Goal: Find specific page/section: Find specific page/section

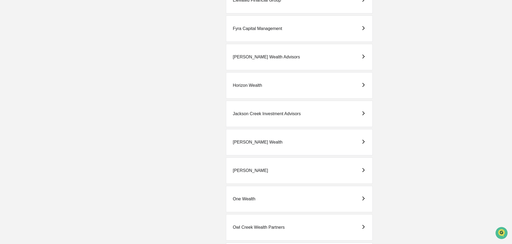
scroll to position [429, 0]
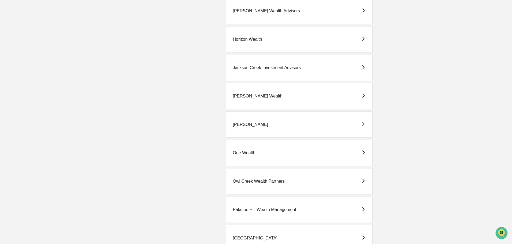
click at [245, 153] on div "One Wealth" at bounding box center [244, 153] width 23 height 5
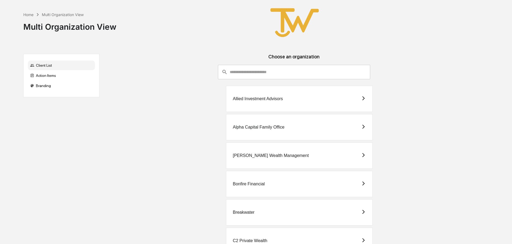
click at [247, 98] on div "Allied Investment Advisors" at bounding box center [258, 99] width 50 height 5
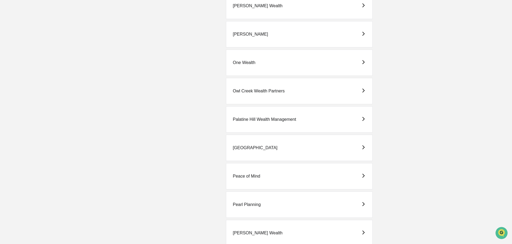
scroll to position [536, 0]
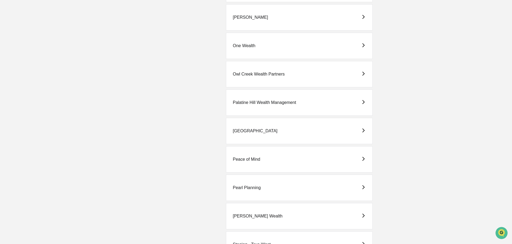
click at [252, 160] on div "Peace of Mind" at bounding box center [246, 159] width 27 height 5
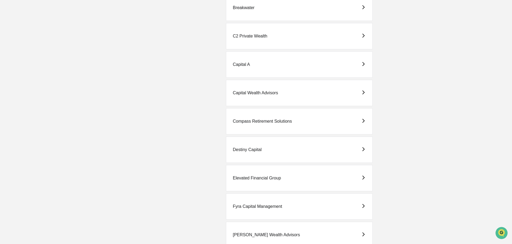
scroll to position [215, 0]
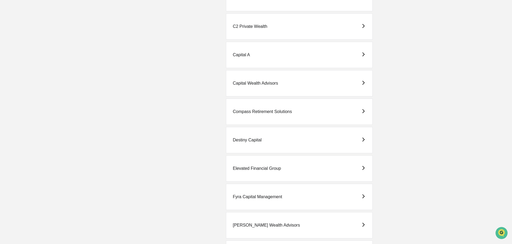
click at [245, 167] on div "Elevated Financial Group" at bounding box center [257, 168] width 48 height 5
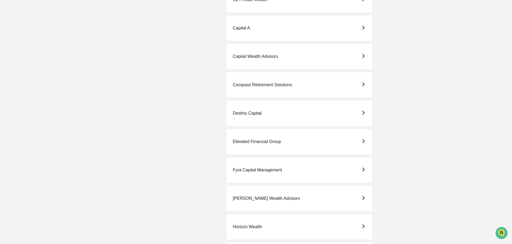
click at [249, 169] on div "Fyra Capital Management" at bounding box center [257, 170] width 49 height 5
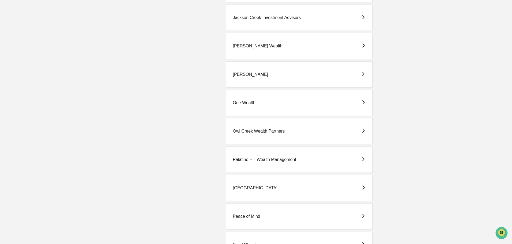
scroll to position [483, 0]
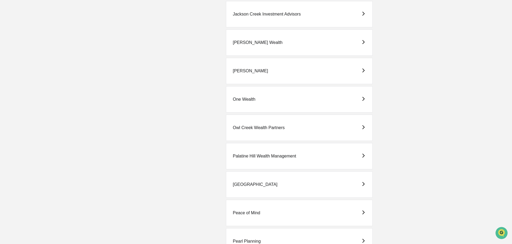
click at [248, 99] on div "One Wealth" at bounding box center [244, 99] width 23 height 5
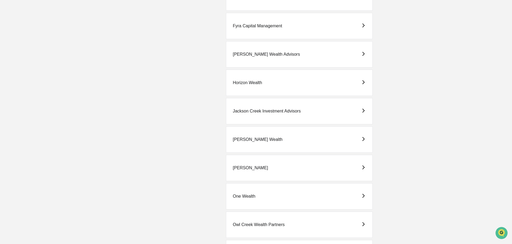
scroll to position [402, 0]
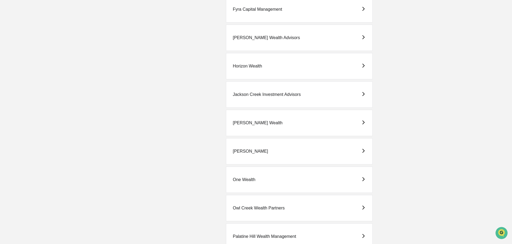
click at [242, 179] on div "One Wealth" at bounding box center [244, 180] width 23 height 5
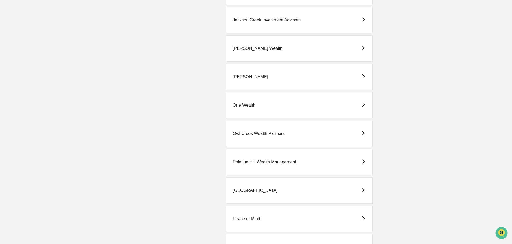
scroll to position [483, 0]
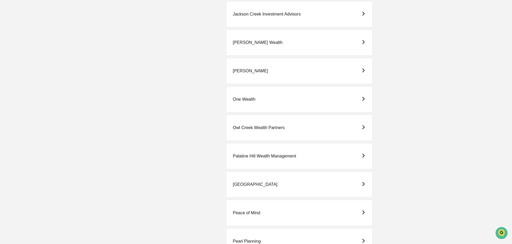
click at [245, 183] on div "[GEOGRAPHIC_DATA]" at bounding box center [255, 184] width 45 height 5
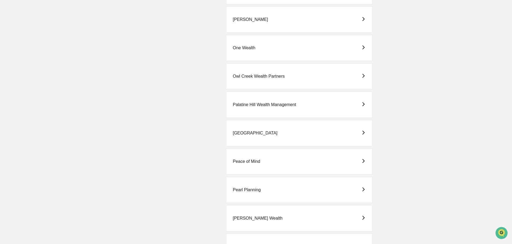
scroll to position [536, 0]
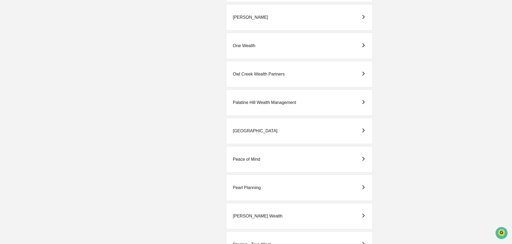
click at [248, 158] on div "Peace of Mind" at bounding box center [246, 159] width 27 height 5
click at [249, 130] on div "[GEOGRAPHIC_DATA]" at bounding box center [255, 131] width 45 height 5
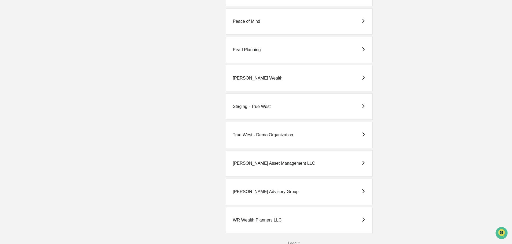
scroll to position [675, 0]
click at [244, 189] on div "[PERSON_NAME] Advisory Group" at bounding box center [266, 191] width 66 height 5
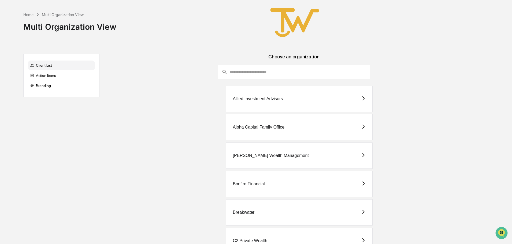
click at [254, 97] on div "Allied Investment Advisors" at bounding box center [258, 99] width 50 height 5
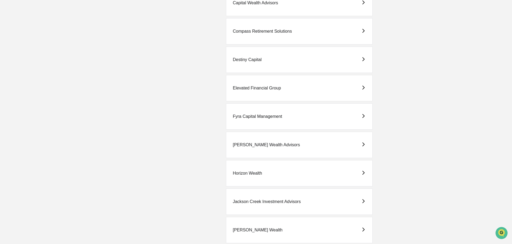
click at [254, 88] on div "Elevated Financial Group" at bounding box center [257, 88] width 48 height 5
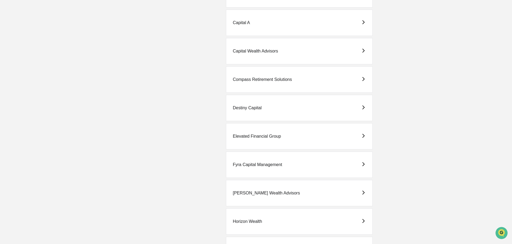
scroll to position [268, 0]
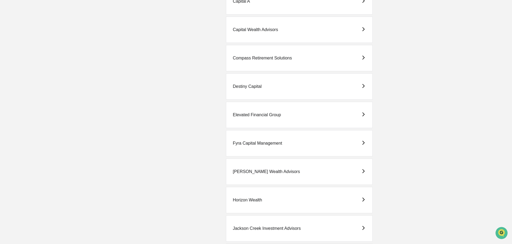
click at [243, 144] on div "Fyra Capital Management" at bounding box center [257, 143] width 49 height 5
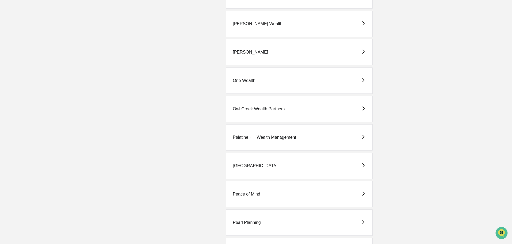
scroll to position [509, 0]
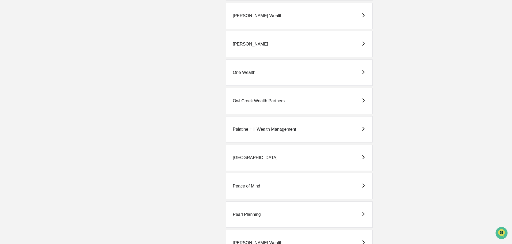
click at [244, 73] on div "One Wealth" at bounding box center [244, 72] width 23 height 5
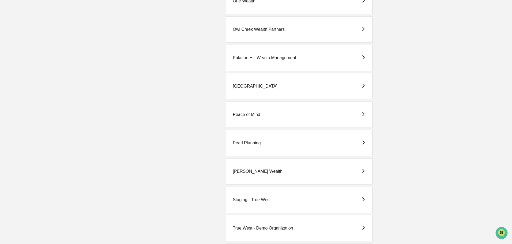
scroll to position [590, 0]
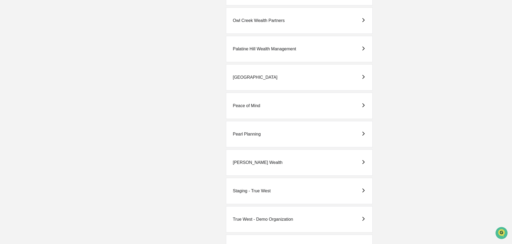
click at [250, 105] on div "Peace of Mind" at bounding box center [246, 106] width 27 height 5
